Goal: Contribute content: Add original content to the website for others to see

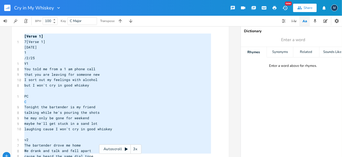
scroll to position [23, 0]
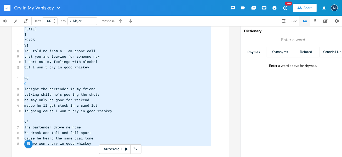
drag, startPoint x: 22, startPoint y: 37, endPoint x: 88, endPoint y: 155, distance: 134.8
click at [88, 155] on div "[Verse 1] 7[Verse 1] [DATE] 1 /2/25 V1 You told me from a 1 am phone call that …" at bounding box center [171, 91] width 342 height 130
type textarea "[Verse 1] 7[Verse 1] [DATE] 1 /2/25 V1 You told me from a 1 am phone call that …"
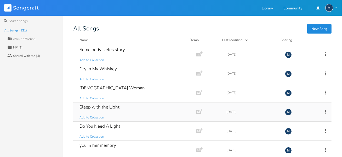
click at [117, 106] on div "Sleep with the Light" at bounding box center [99, 107] width 40 height 4
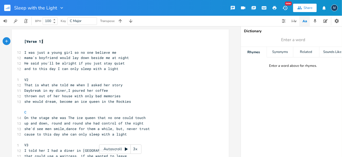
scroll to position [26, 0]
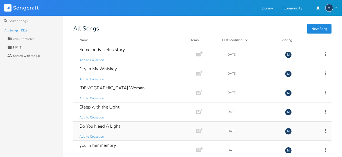
scroll to position [26, 0]
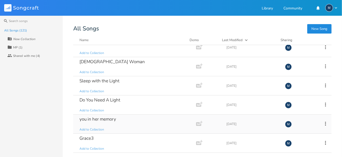
click at [103, 117] on div "you in her memory" at bounding box center [97, 119] width 37 height 4
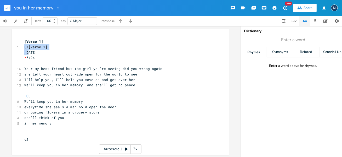
drag, startPoint x: 19, startPoint y: 45, endPoint x: 26, endPoint y: 53, distance: 10.0
click at [26, 53] on div "xxxxxxxxxx [Verse 1] 1 5/[Verse 1] [DATE] • 5/24 ​ 16 Your my best friend but t…" at bounding box center [120, 91] width 217 height 125
drag, startPoint x: 26, startPoint y: 53, endPoint x: 20, endPoint y: 48, distance: 7.6
click at [20, 48] on div "xxxxxxxxxx [Verse 1] 1 5/[Verse 1] [DATE] • 5/24 ​ 16 Your my best friend but t…" at bounding box center [120, 91] width 217 height 125
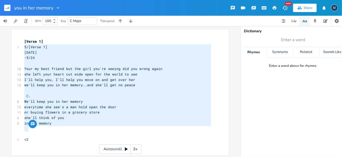
drag, startPoint x: 22, startPoint y: 46, endPoint x: 72, endPoint y: 125, distance: 93.8
click at [73, 131] on div "[Verse 1] 1 5/[Verse 1] [DATE] • 5/24 ​ 16 Your my best friend but the girl you…" at bounding box center [117, 93] width 189 height 109
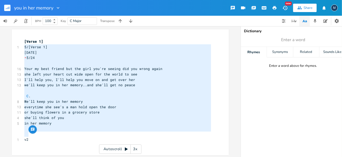
type textarea "5/[Verse 1] [DATE] ​5/24 Your my best friend but the girl you're seeing did you…"
click at [54, 39] on pre "[Verse 1]" at bounding box center [117, 41] width 189 height 5
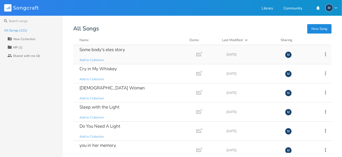
click at [112, 50] on div "Some body's eles story" at bounding box center [101, 49] width 45 height 4
